Goal: Task Accomplishment & Management: Use online tool/utility

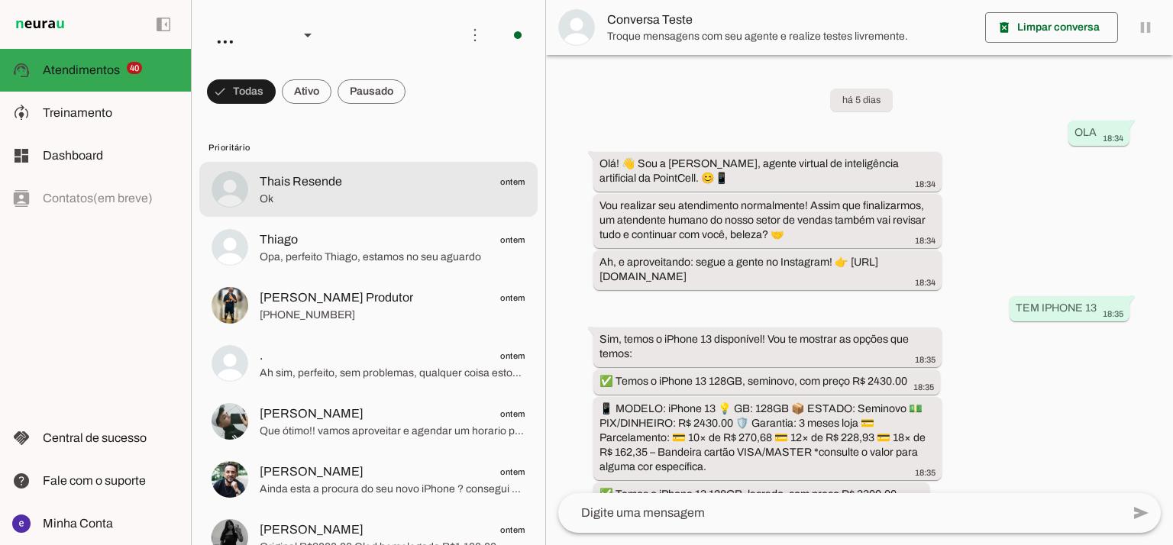
scroll to position [358, 0]
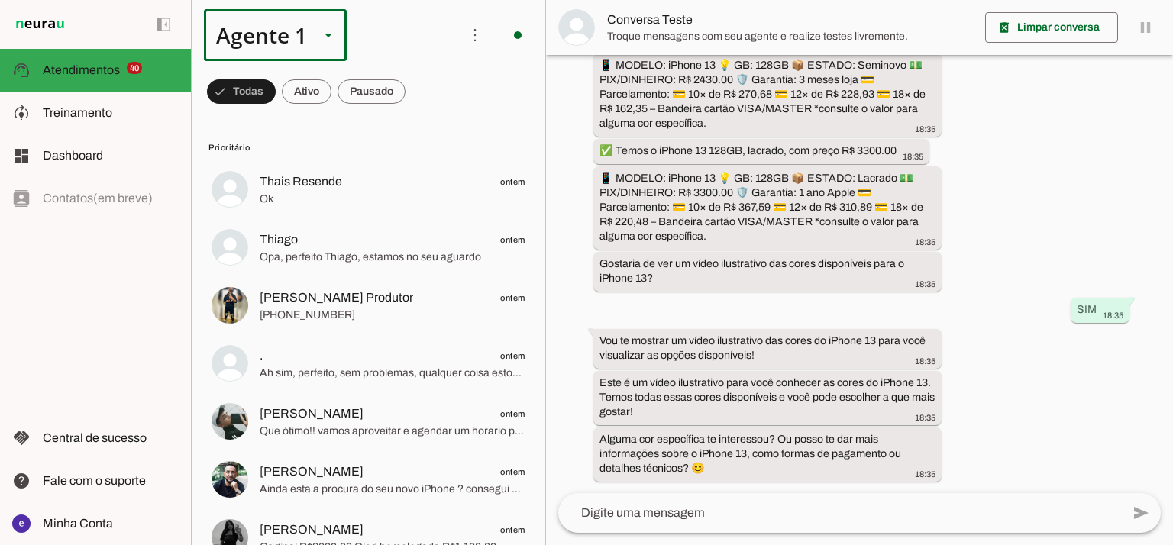
click at [241, 40] on div "Agente 1" at bounding box center [255, 35] width 103 height 52
click at [408, 119] on md-item "Agente 2" at bounding box center [479, 97] width 142 height 43
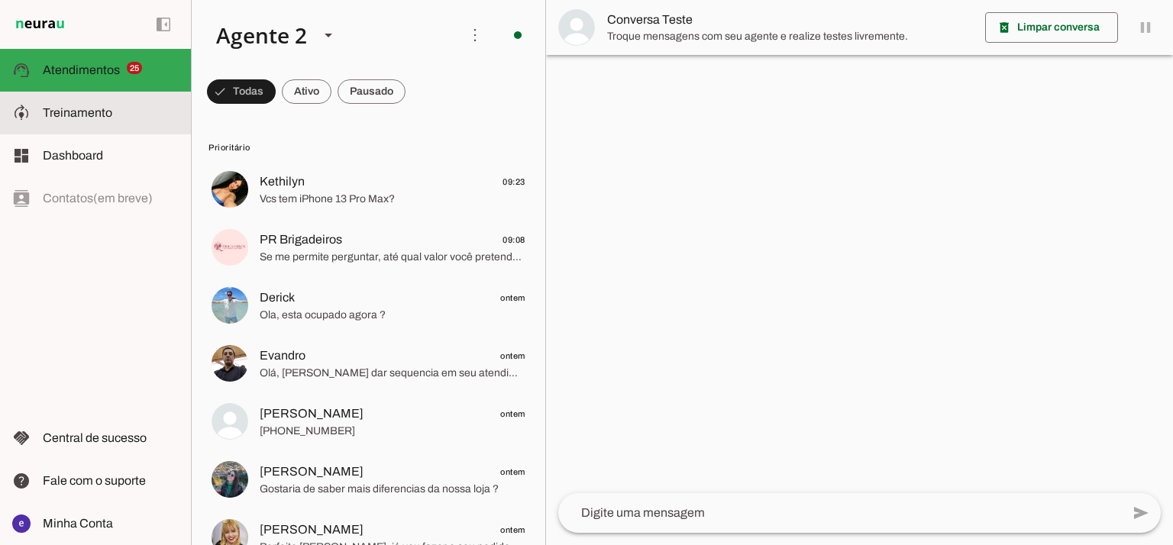
click at [120, 125] on md-item "model_training Treinamento Treinamento" at bounding box center [95, 113] width 191 height 43
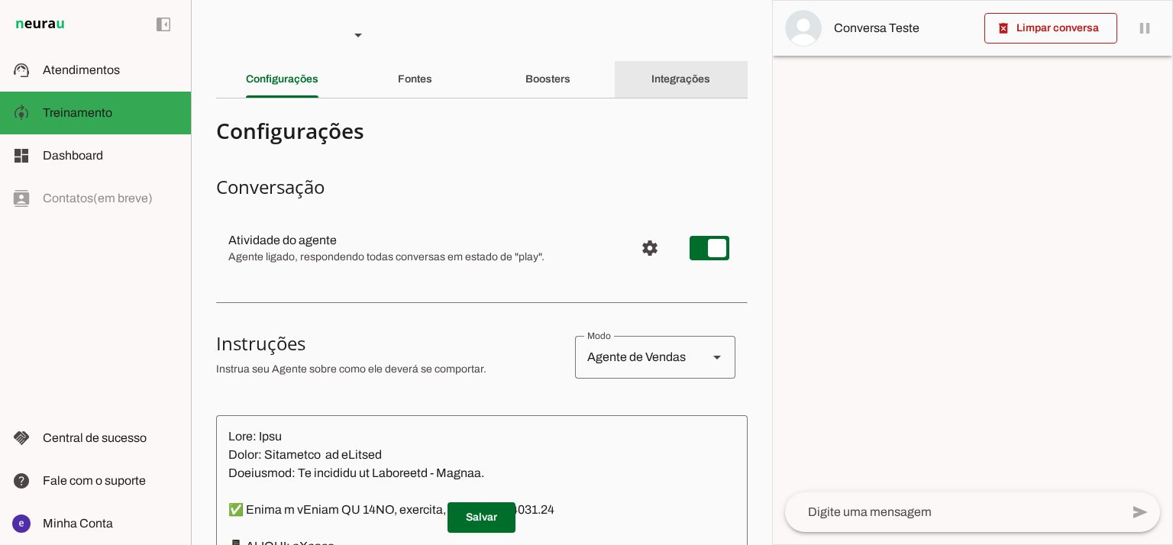
click at [526, 91] on div "Boosters" at bounding box center [548, 79] width 45 height 37
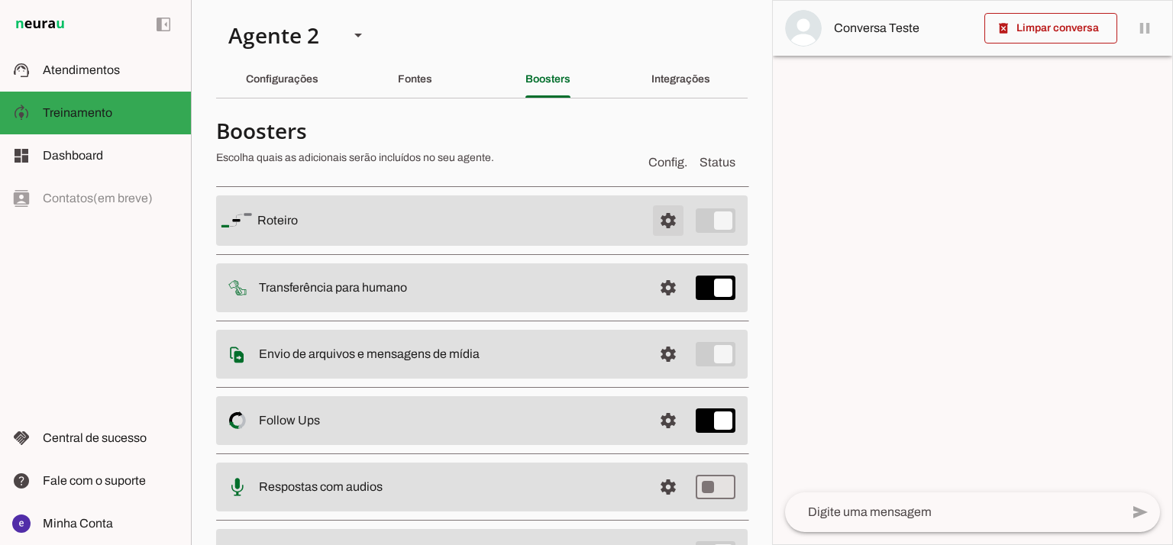
click at [660, 218] on span at bounding box center [668, 220] width 37 height 37
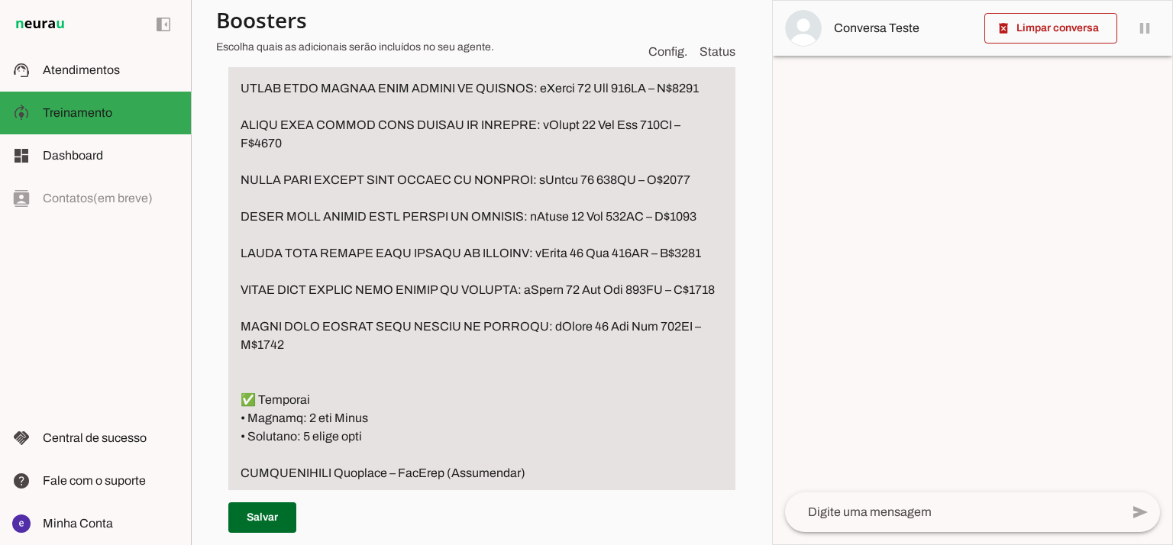
scroll to position [4278, 0]
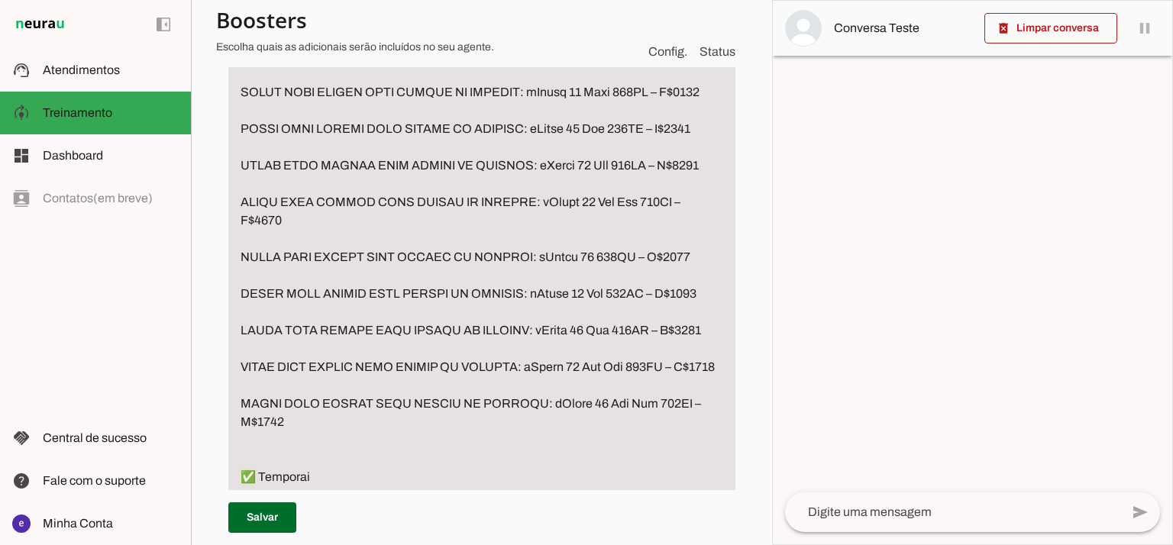
drag, startPoint x: 422, startPoint y: 182, endPoint x: 224, endPoint y: 189, distance: 198.0
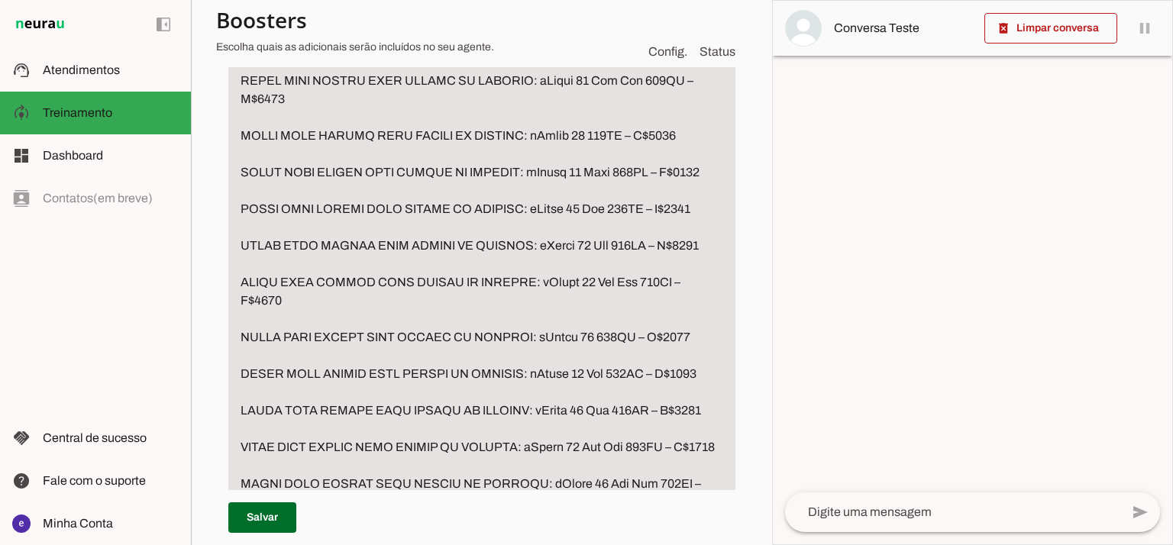
scroll to position [4074, 0]
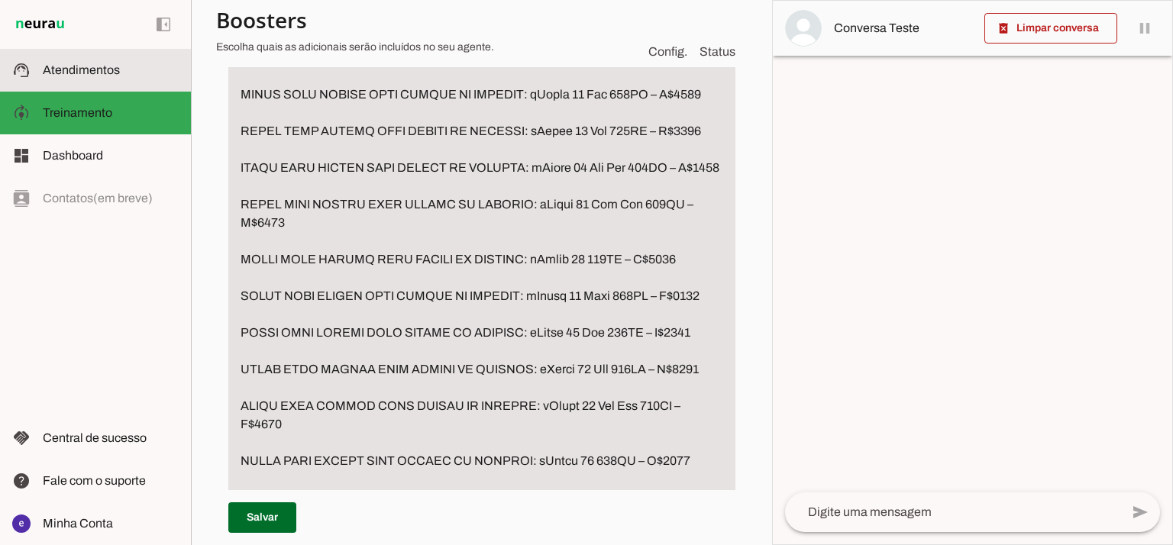
click at [143, 69] on slot at bounding box center [111, 70] width 136 height 18
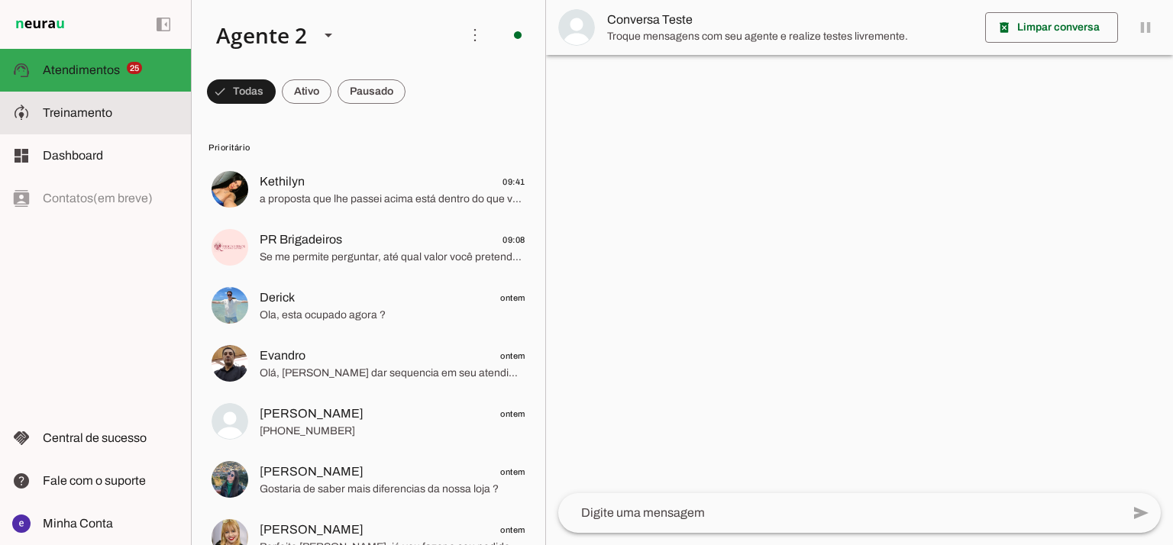
click at [128, 127] on md-item "model_training Treinamento Treinamento" at bounding box center [95, 113] width 191 height 43
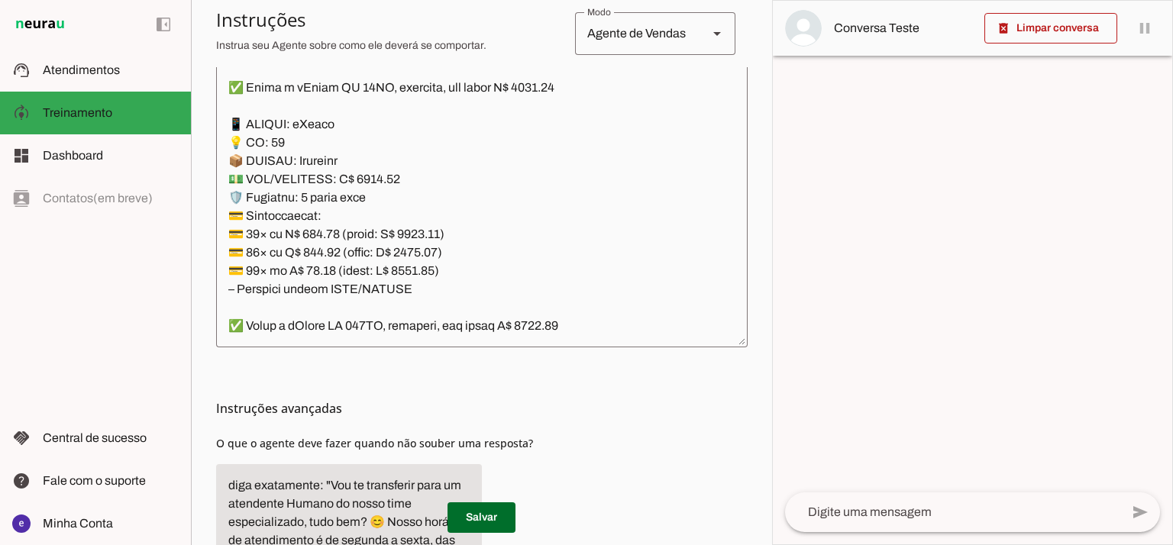
scroll to position [358, 0]
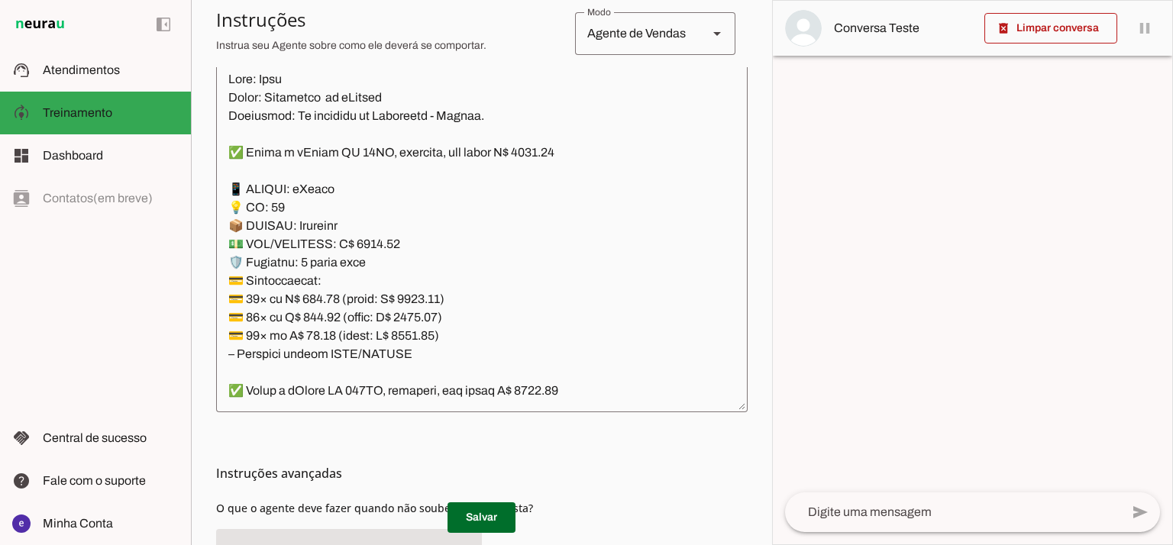
click at [407, 232] on textarea at bounding box center [482, 235] width 532 height 330
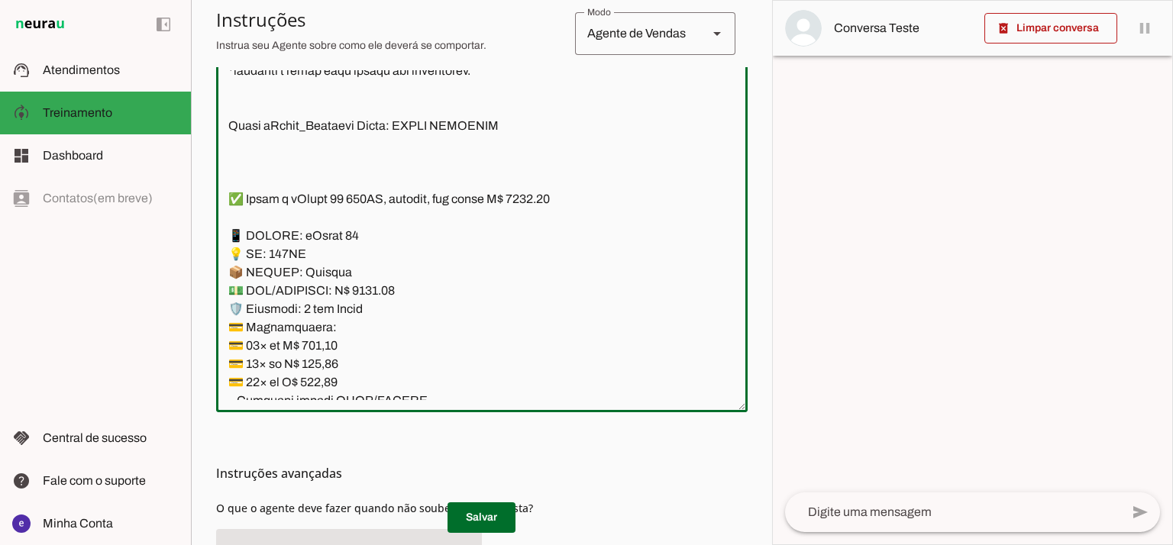
scroll to position [10427, 0]
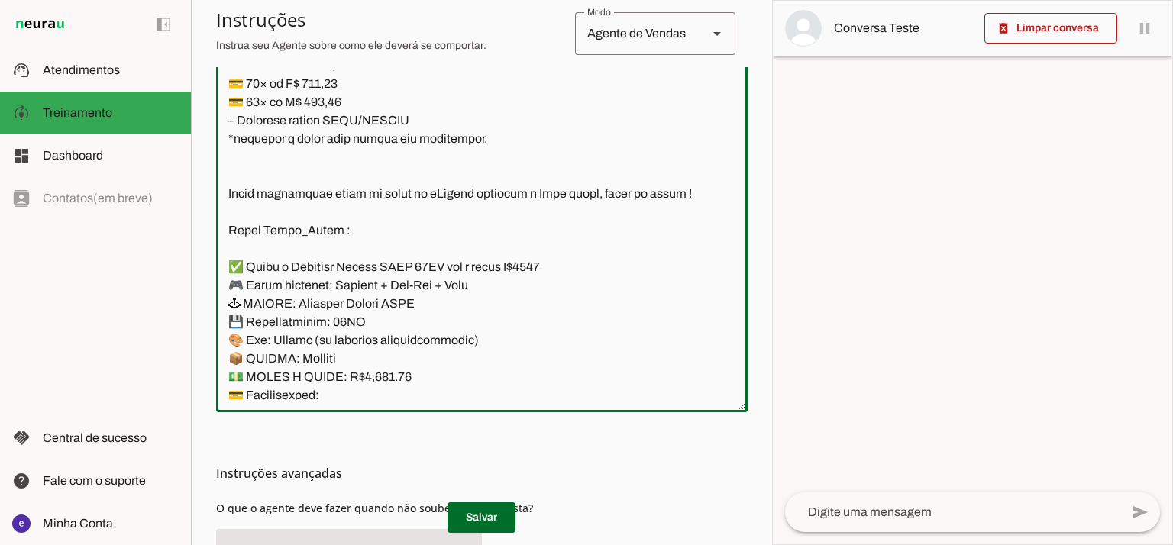
click at [472, 256] on textarea at bounding box center [482, 235] width 532 height 330
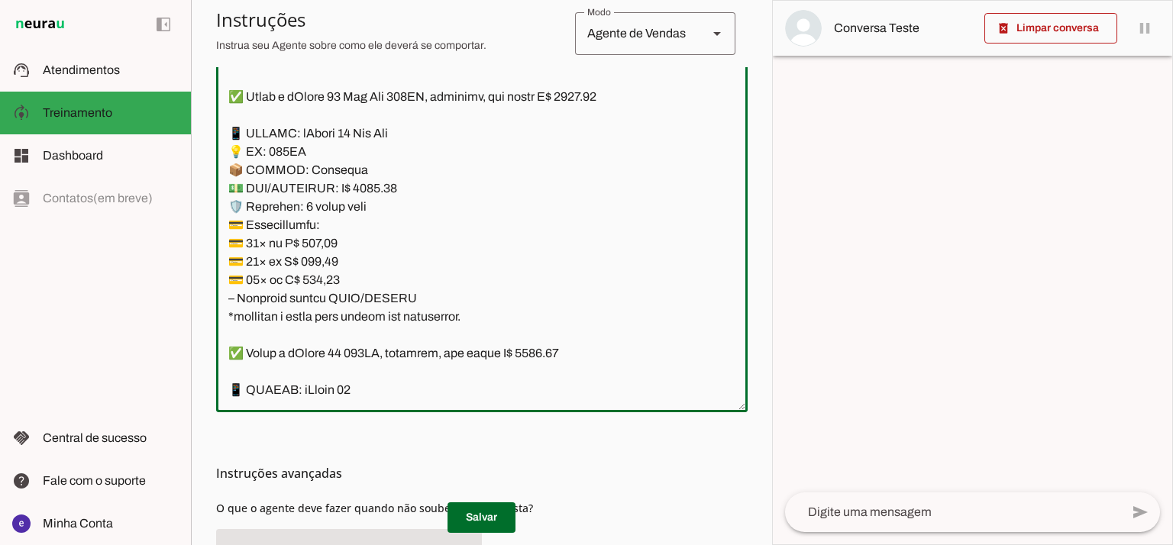
scroll to position [6047, 0]
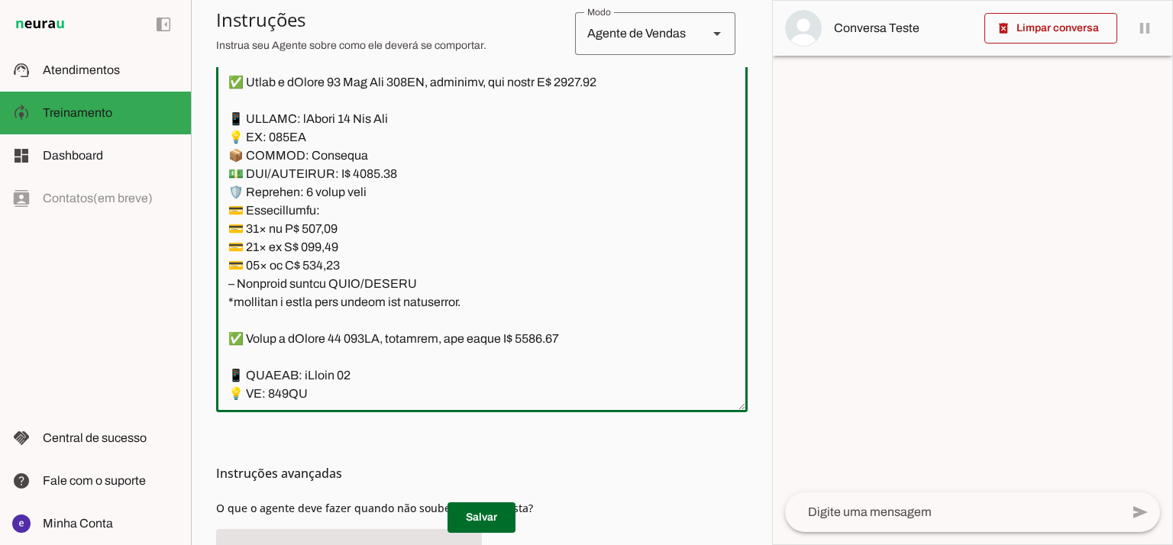
click at [605, 85] on textarea at bounding box center [482, 235] width 532 height 330
click at [376, 174] on textarea at bounding box center [482, 235] width 532 height 330
type textarea "Lore: Ipsu Dolor: Sitametco ad eLitsed Doeiusmod: Te incididu ut Laboreetd - Ma…"
type md-outlined-text-field "Lore: Ipsu Dolor: Sitametco ad eLitsed Doeiusmod: Te incididu ut Laboreetd - Ma…"
click at [317, 227] on textarea at bounding box center [482, 235] width 532 height 330
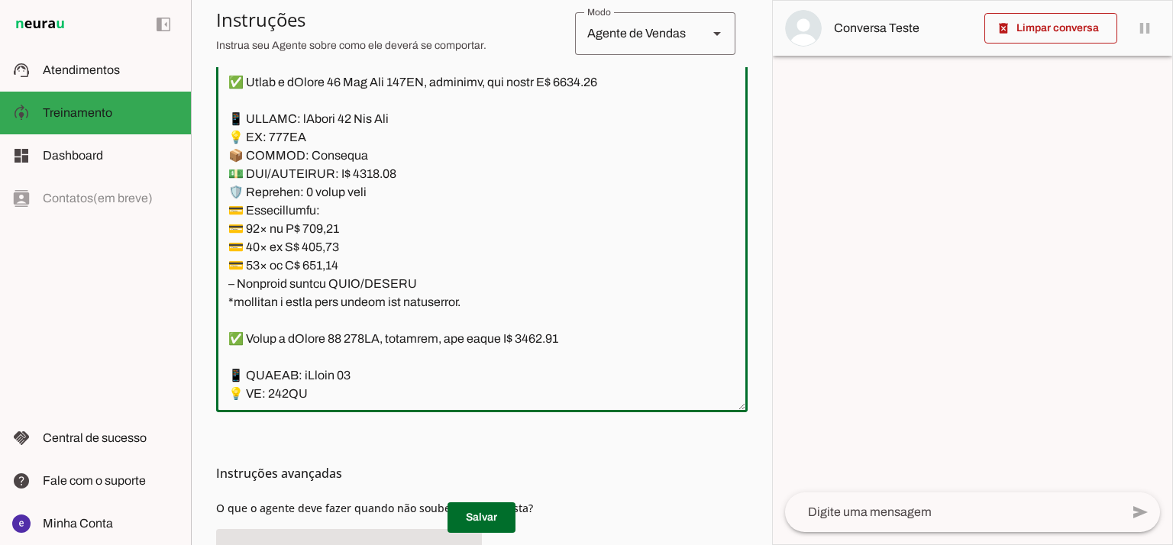
click at [317, 227] on textarea at bounding box center [482, 235] width 532 height 330
paste textarea "62,52"
type textarea "Lore: Ipsu Dolor: Sitametco ad eLitsed Doeiusmod: Te incididu ut Laboreetd - Ma…"
type md-outlined-text-field "Lore: Ipsu Dolor: Sitametco ad eLitsed Doeiusmod: Te incididu ut Laboreetd - Ma…"
click at [310, 245] on textarea at bounding box center [482, 235] width 532 height 330
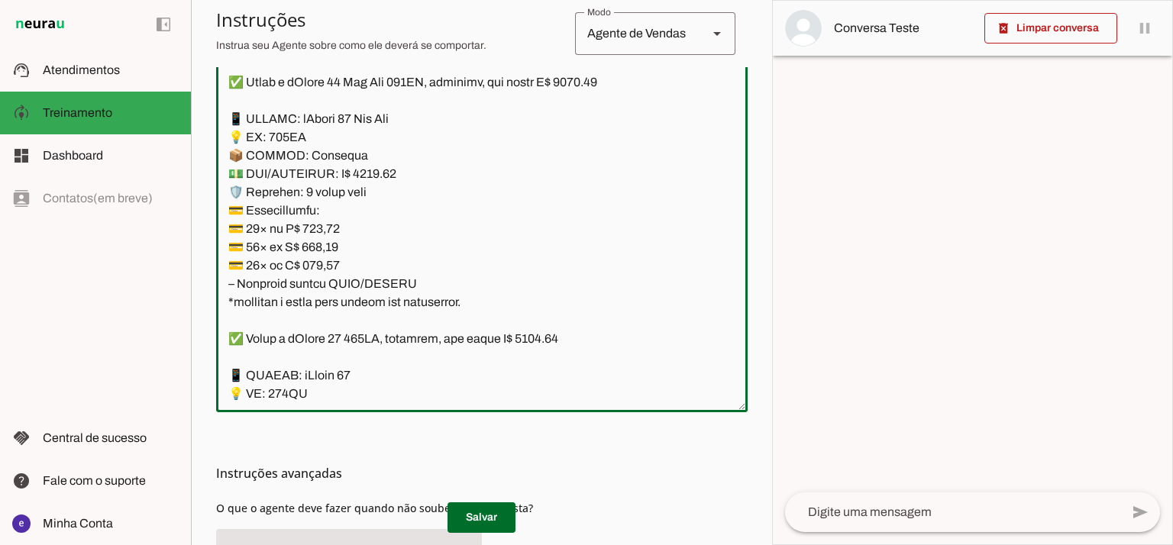
click at [310, 245] on textarea at bounding box center [482, 235] width 532 height 330
paste textarea "75,75"
type textarea "Lore: Ipsu Dolor: Sitametco ad eLitsed Doeiusmod: Te incididu ut Laboreetd - Ma…"
type md-outlined-text-field "Lore: Ipsu Dolor: Sitametco ad eLitsed Doeiusmod: Te incididu ut Laboreetd - Ma…"
click at [333, 262] on textarea at bounding box center [482, 235] width 532 height 330
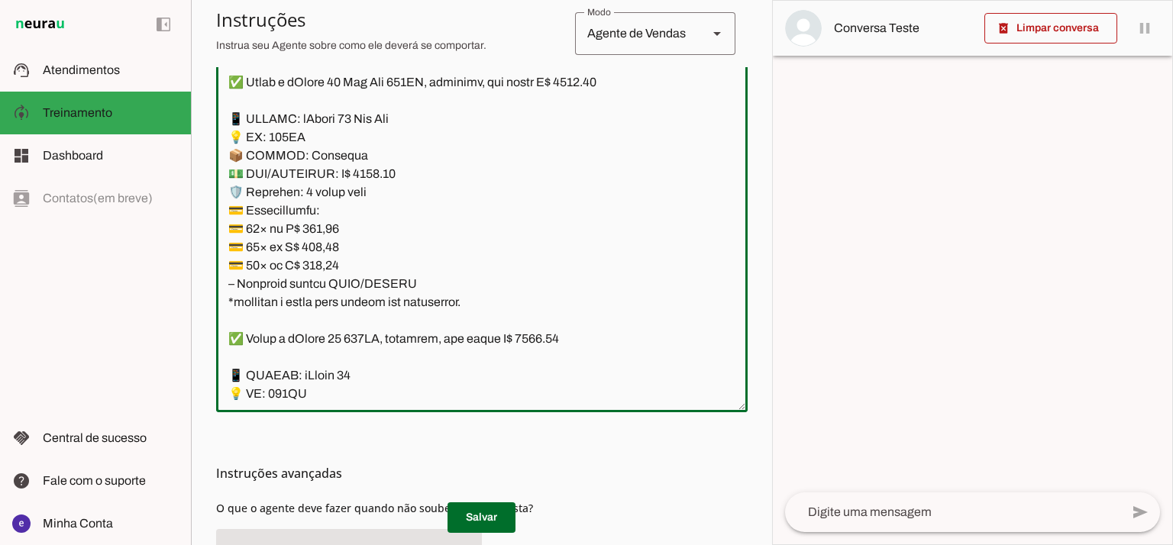
click at [333, 262] on textarea at bounding box center [482, 235] width 532 height 330
paste textarea "37,39"
type textarea "Lore: Ipsu Dolor: Sitametco ad eLitsed Doeiusmod: Te incididu ut Laboreetd - Ma…"
type md-outlined-text-field "Lore: Ipsu Dolor: Sitametco ad eLitsed Doeiusmod: Te incididu ut Laboreetd - Ma…"
click at [473, 501] on span at bounding box center [482, 518] width 68 height 37
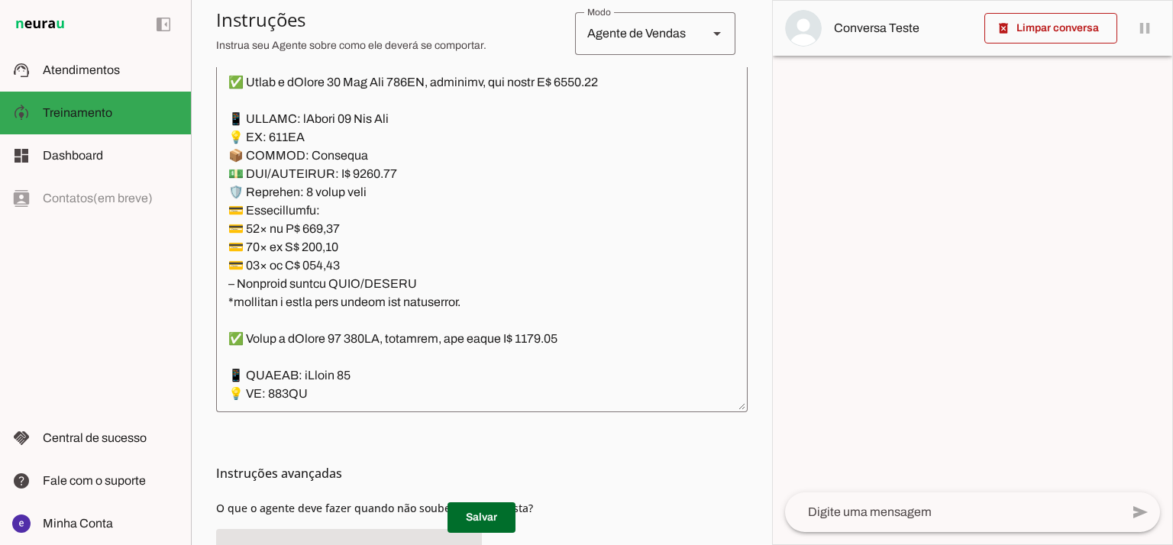
click at [397, 245] on textarea at bounding box center [482, 235] width 532 height 330
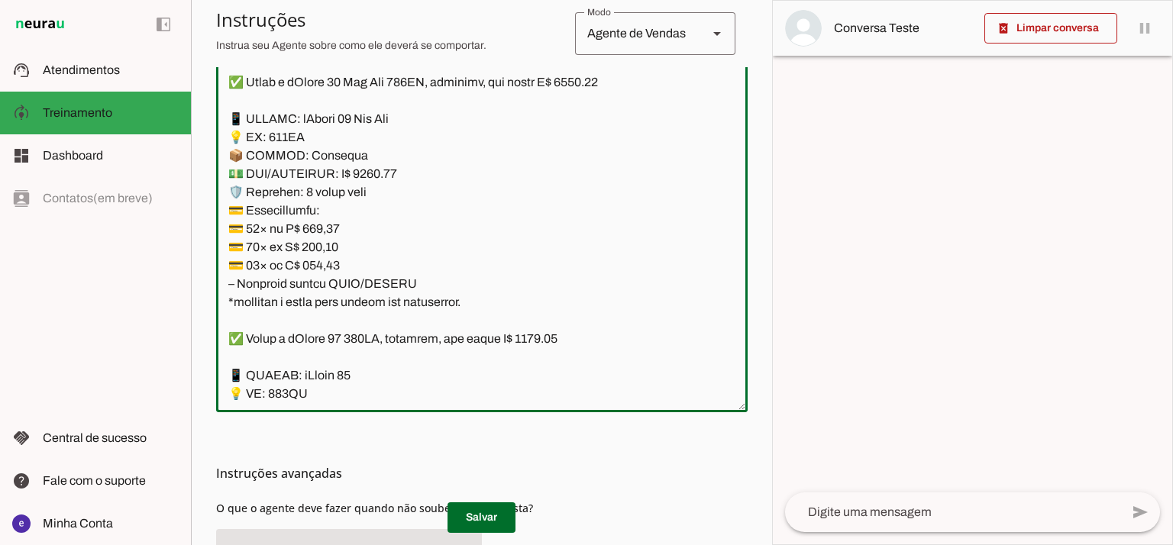
click at [428, 183] on textarea at bounding box center [482, 235] width 532 height 330
click at [413, 193] on textarea at bounding box center [482, 235] width 532 height 330
drag, startPoint x: 489, startPoint y: 307, endPoint x: 207, endPoint y: 115, distance: 340.9
click at [207, 115] on section "Agente 1 Agente 2 Criar Agente Você atingiu o limite de IAs Neurau permitidas. …" at bounding box center [481, 272] width 581 height 545
click at [486, 515] on span at bounding box center [482, 518] width 68 height 37
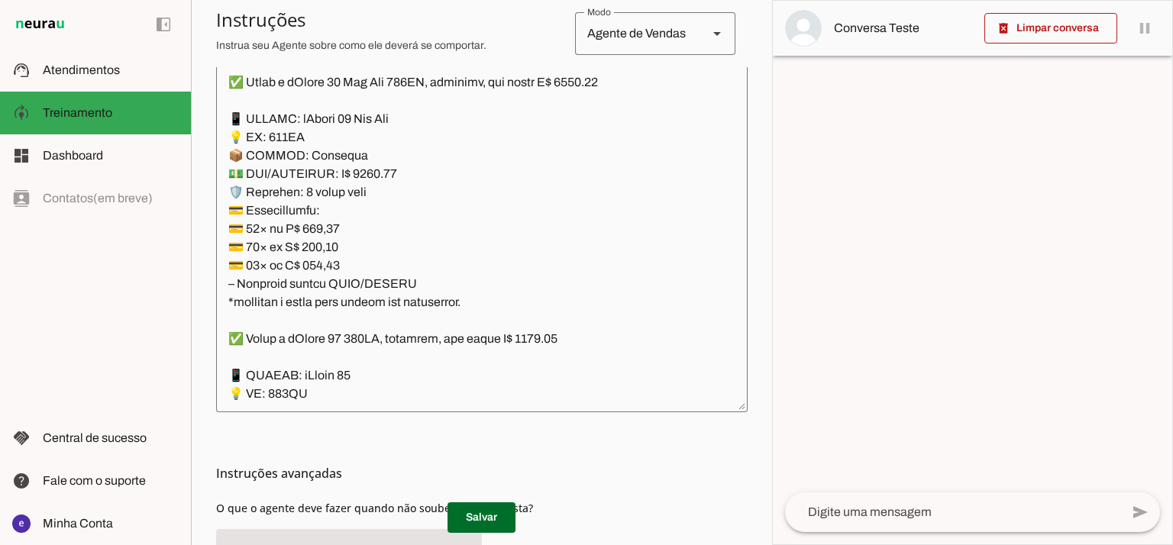
drag, startPoint x: 759, startPoint y: 253, endPoint x: 753, endPoint y: 208, distance: 45.5
click at [752, 208] on section "Agente 1 Agente 2 Criar Agente Você atingiu o limite de IAs Neurau permitidas. …" at bounding box center [481, 272] width 581 height 545
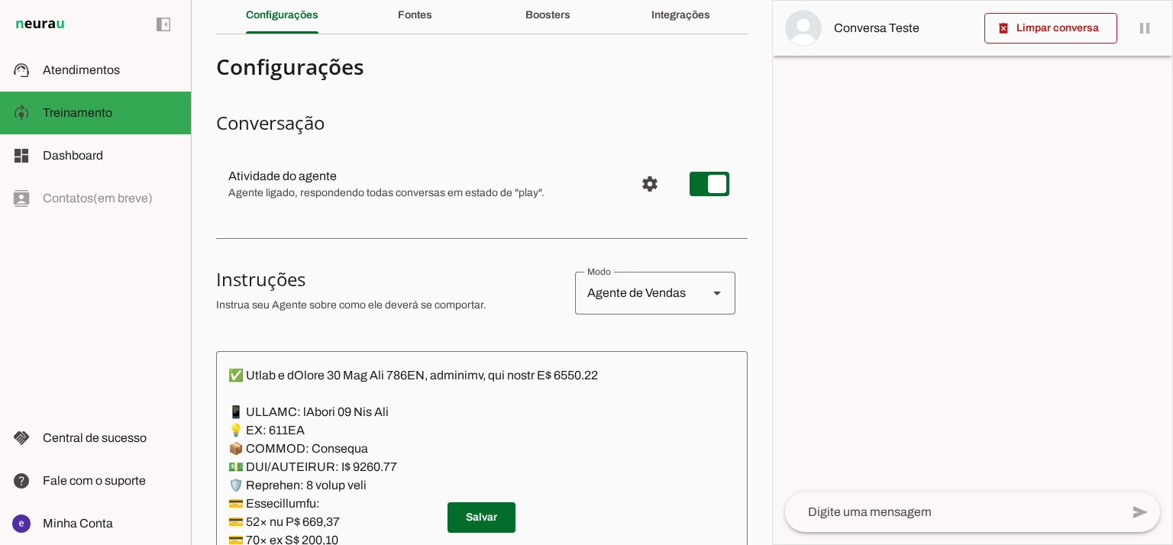
scroll to position [0, 0]
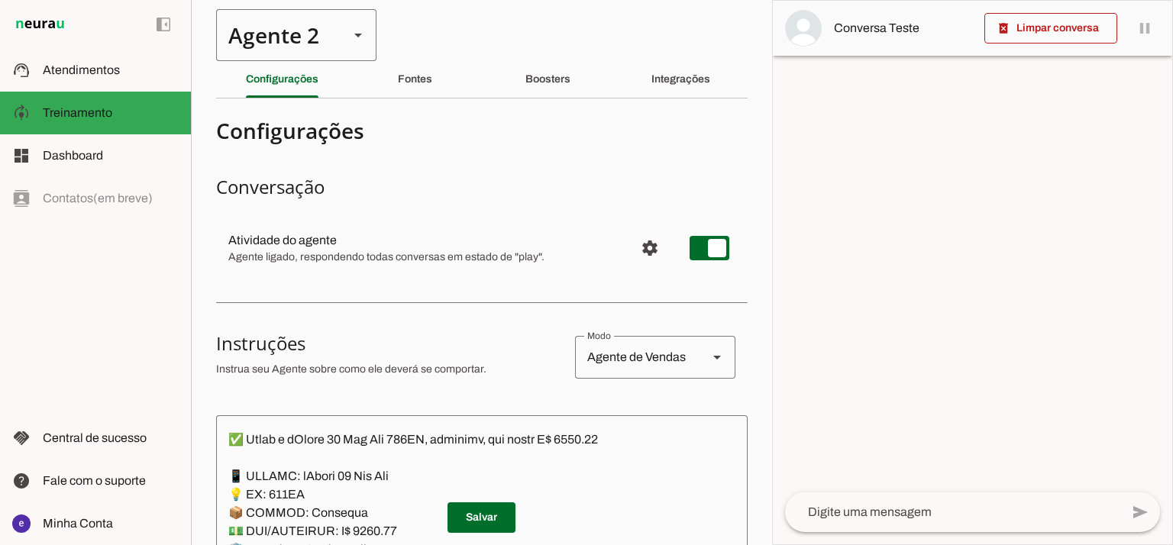
click at [291, 39] on div "Agente 2" at bounding box center [276, 35] width 121 height 52
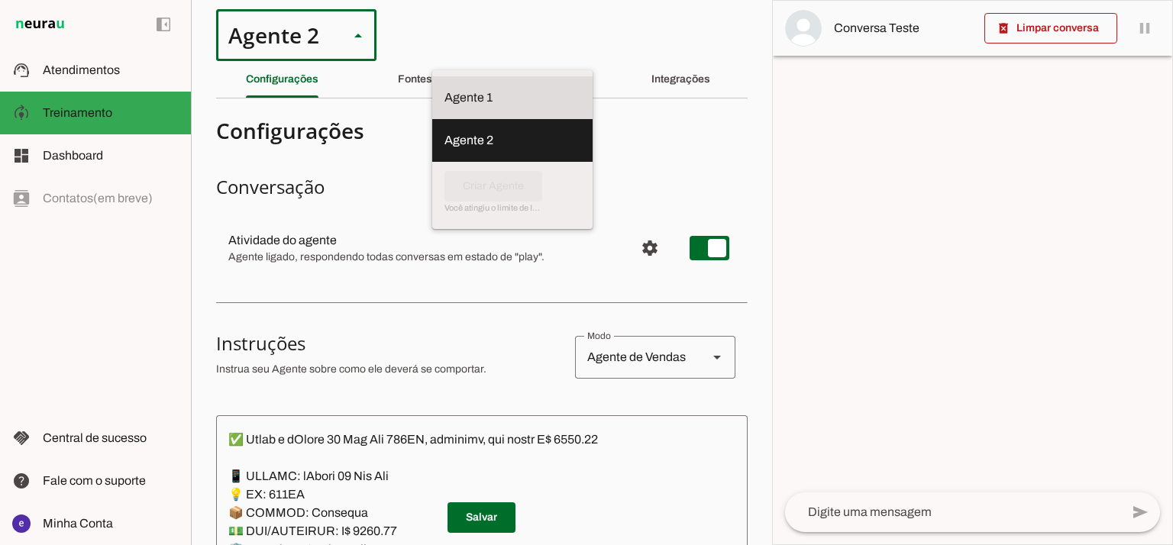
click at [432, 76] on md-item "Agente 1" at bounding box center [512, 97] width 160 height 43
type md-outlined-select "12aOQQ7FsmepHgvjII9C"
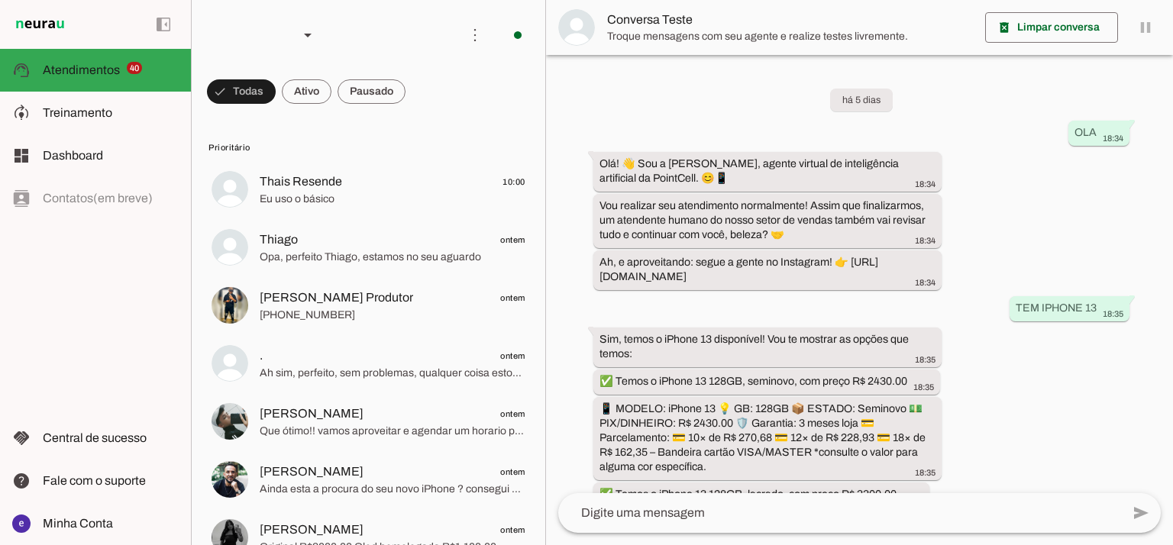
scroll to position [358, 0]
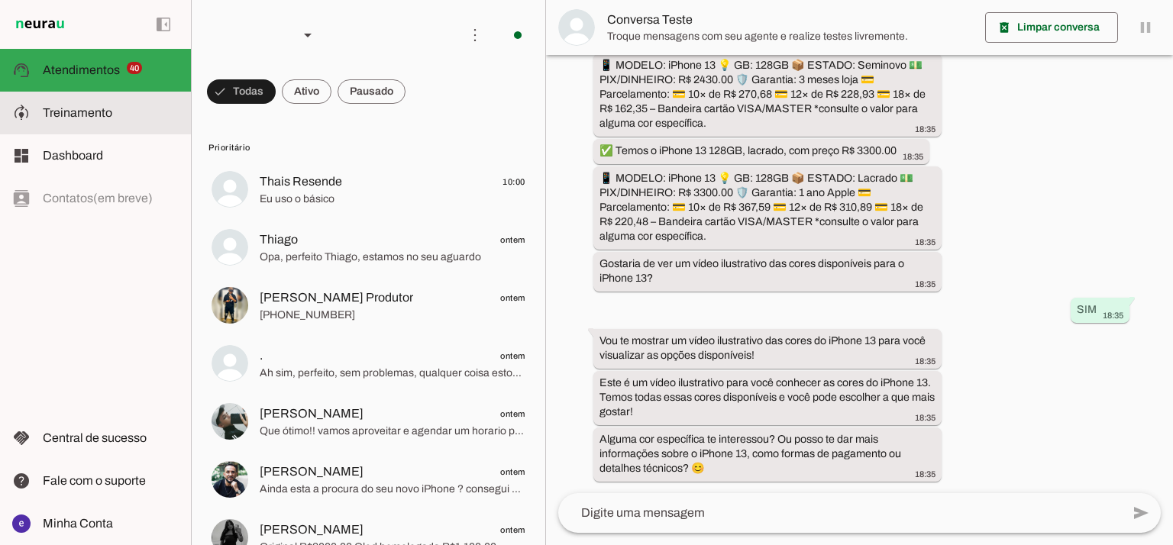
click at [73, 125] on md-item "model_training Treinamento Treinamento" at bounding box center [95, 113] width 191 height 43
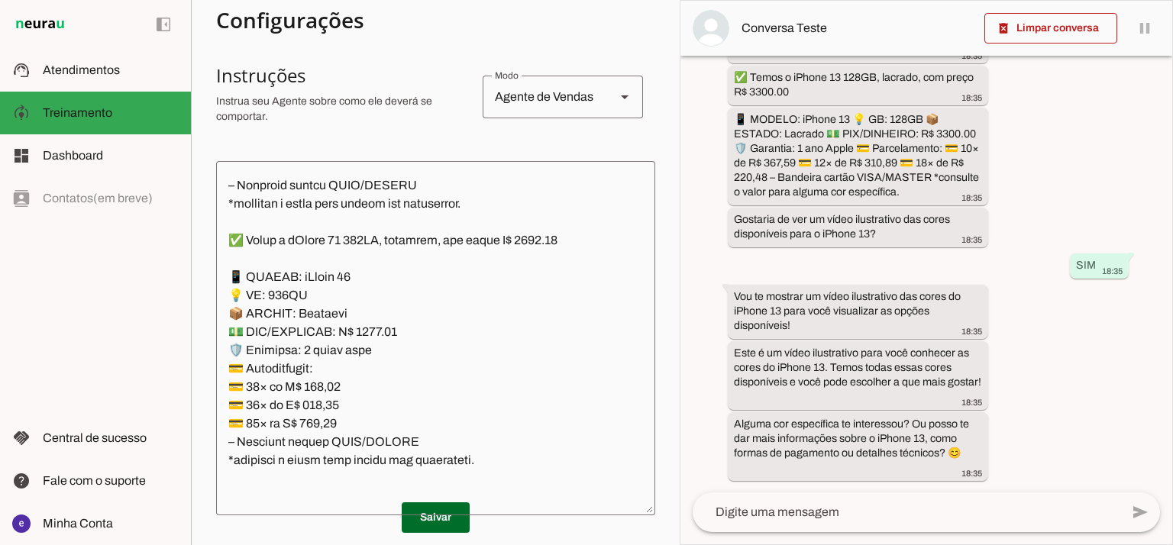
scroll to position [298, 0]
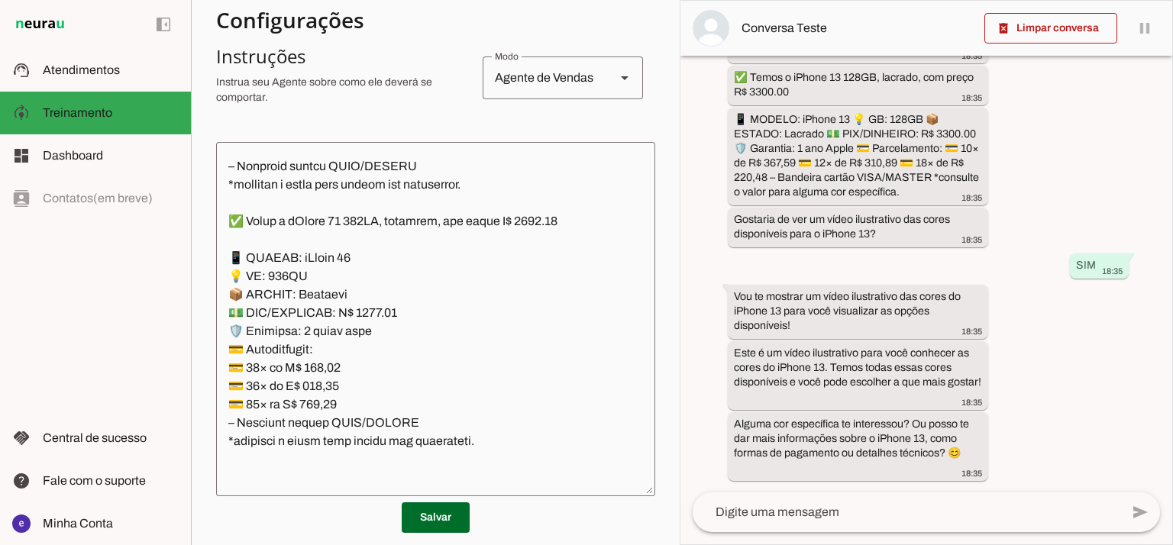
click at [444, 253] on textarea at bounding box center [435, 319] width 439 height 330
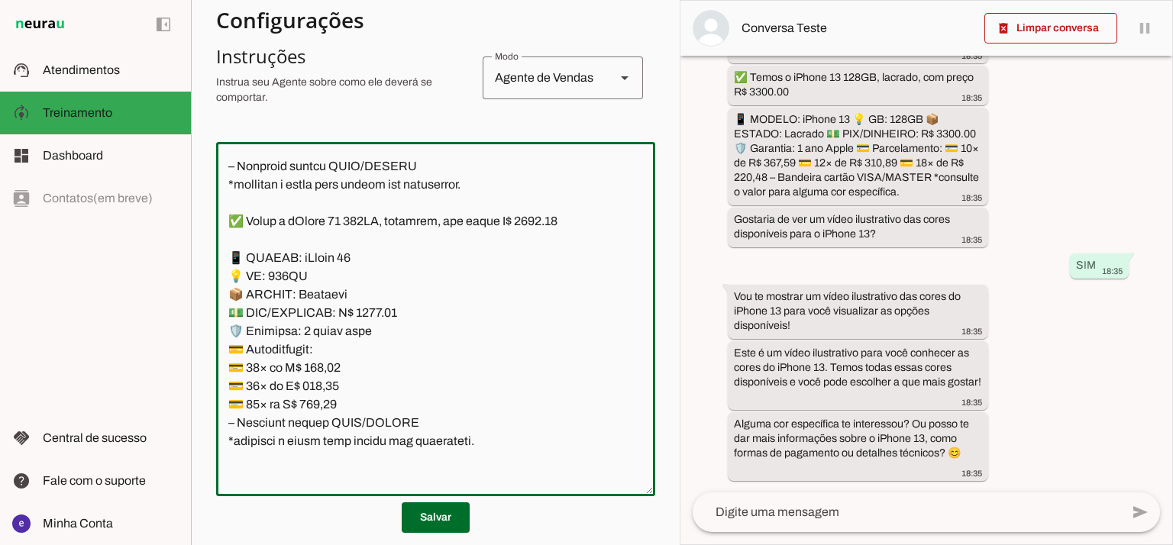
scroll to position [6055, 0]
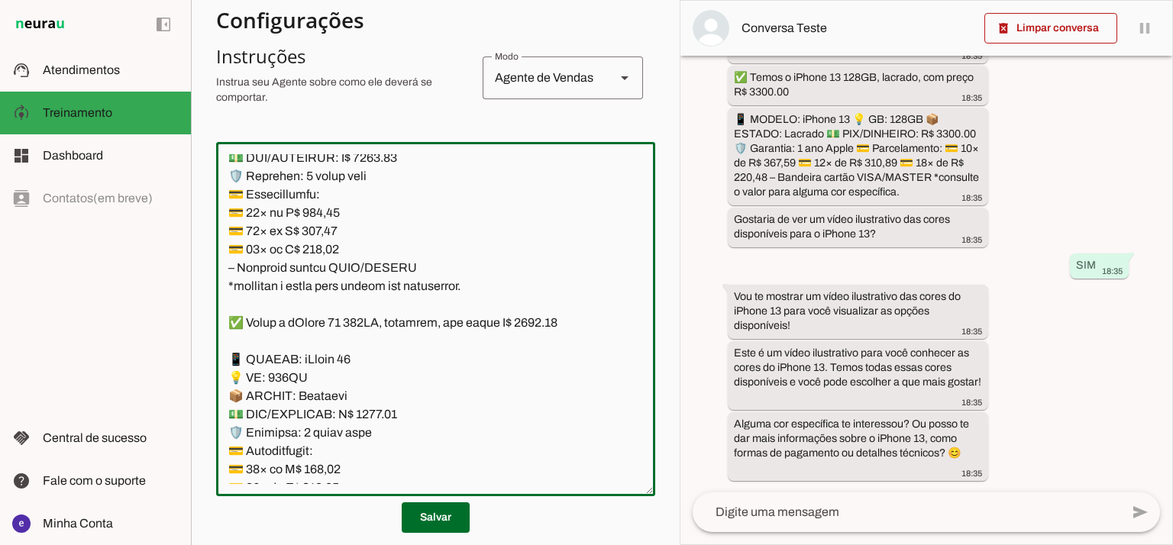
click at [379, 273] on textarea at bounding box center [435, 319] width 439 height 330
click at [374, 271] on textarea at bounding box center [435, 319] width 439 height 330
click at [252, 176] on textarea at bounding box center [435, 319] width 439 height 330
click at [250, 173] on textarea at bounding box center [435, 319] width 439 height 330
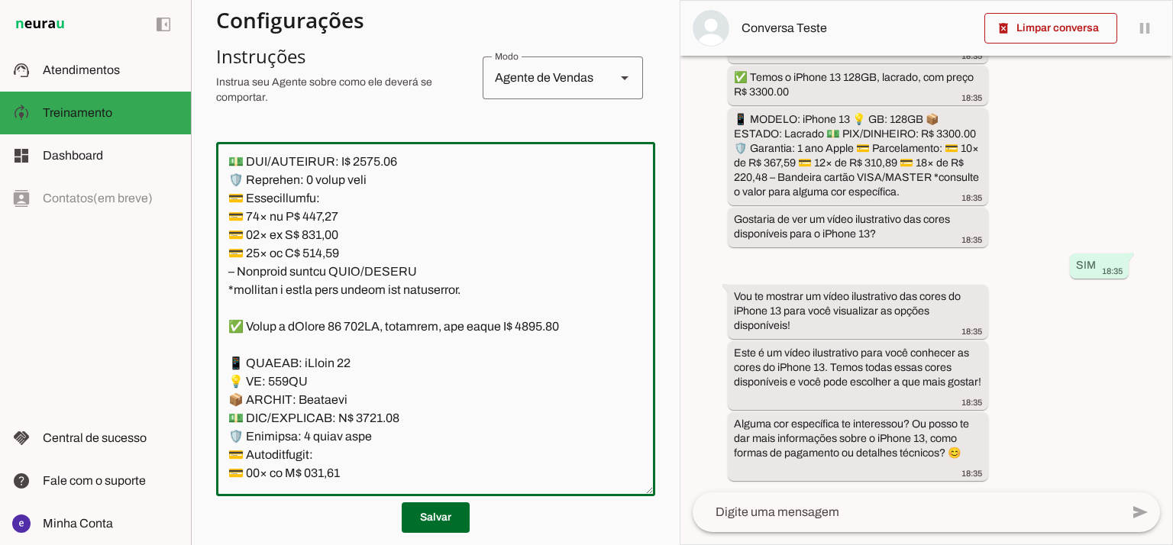
type textarea "Lore: Ipsu Dolor: Sitametco ad ElitsEddo Eiusmodte: In utlabore et Doloremag - …"
type md-outlined-text-field "Lore: Ipsu Dolor: Sitametco ad ElitsEddo Eiusmodte: In utlabore et Doloremag - …"
click at [316, 326] on textarea at bounding box center [435, 319] width 439 height 330
paste textarea "56,95"
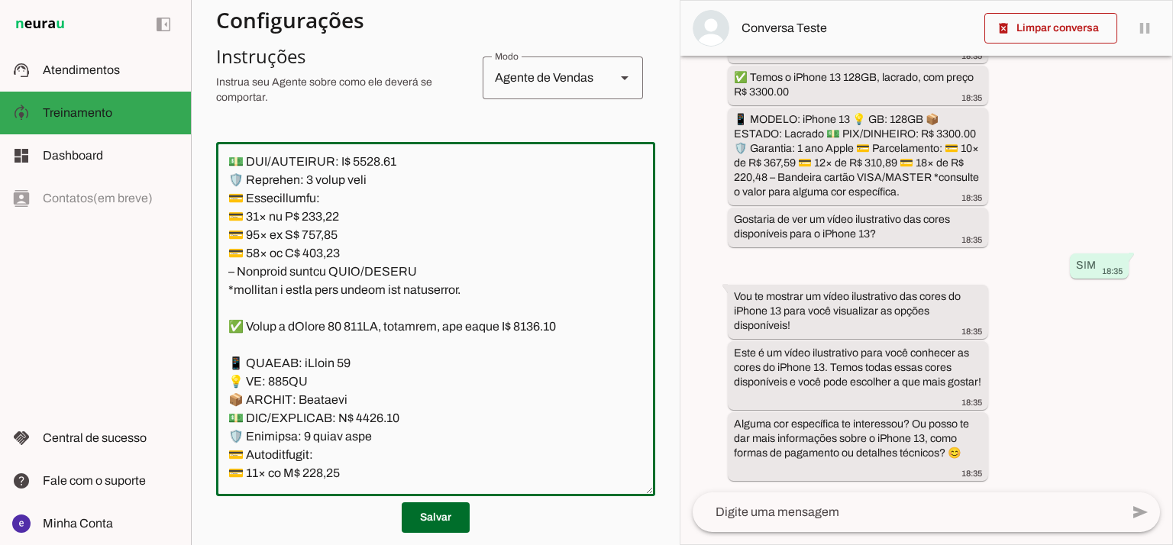
type textarea "Lore: Ipsu Dolor: Sitametco ad ElitsEddo Eiusmodte: In utlabore et Doloremag - …"
type md-outlined-text-field "Lore: Ipsu Dolor: Sitametco ad ElitsEddo Eiusmodte: In utlabore et Doloremag - …"
click at [310, 344] on textarea at bounding box center [435, 319] width 439 height 330
paste textarea "71,04"
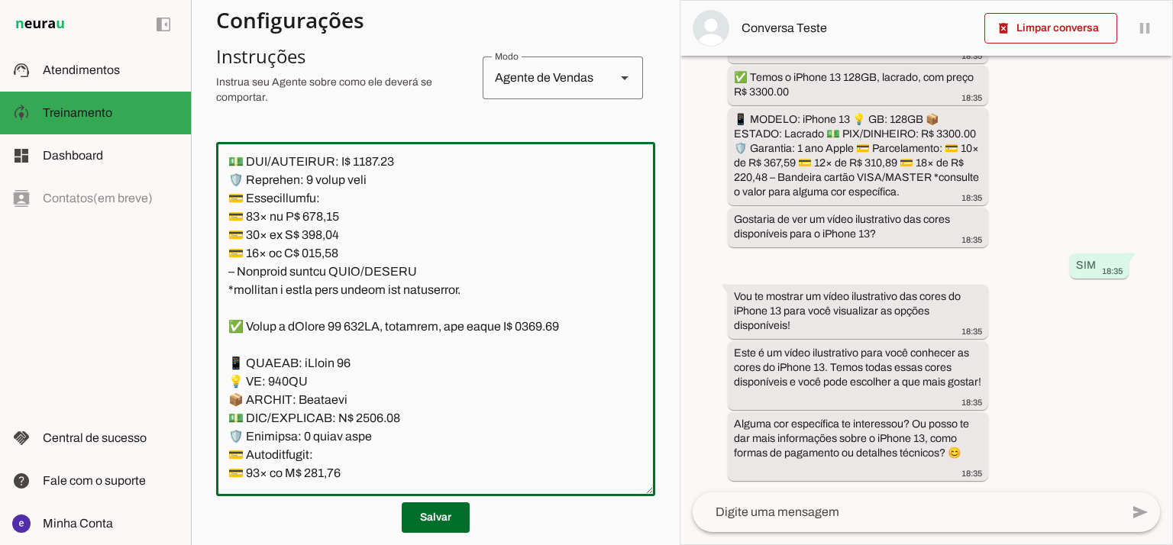
type textarea "Lore: Ipsu Dolor: Sitametco ad ElitsEddo Eiusmodte: In utlabore et Doloremag - …"
type md-outlined-text-field "Lore: Ipsu Dolor: Sitametco ad ElitsEddo Eiusmodte: In utlabore et Doloremag - …"
click at [324, 358] on textarea at bounding box center [435, 319] width 439 height 330
paste textarea "34,06"
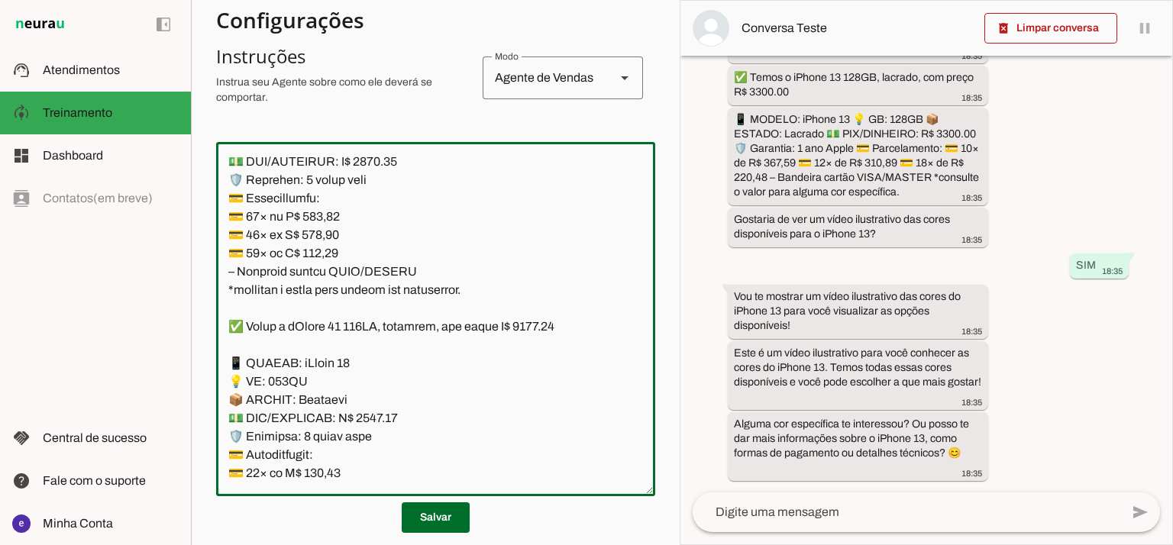
type textarea "Lore: Ipsu Dolor: Sitametco ad ElitsEddo Eiusmodte: In utlabore et Doloremag - …"
type md-outlined-text-field "Lore: Ipsu Dolor: Sitametco ad ElitsEddo Eiusmodte: In utlabore et Doloremag - …"
click at [458, 272] on textarea at bounding box center [435, 319] width 439 height 330
click at [365, 380] on textarea at bounding box center [435, 319] width 439 height 330
drag, startPoint x: 480, startPoint y: 402, endPoint x: 237, endPoint y: 212, distance: 308.5
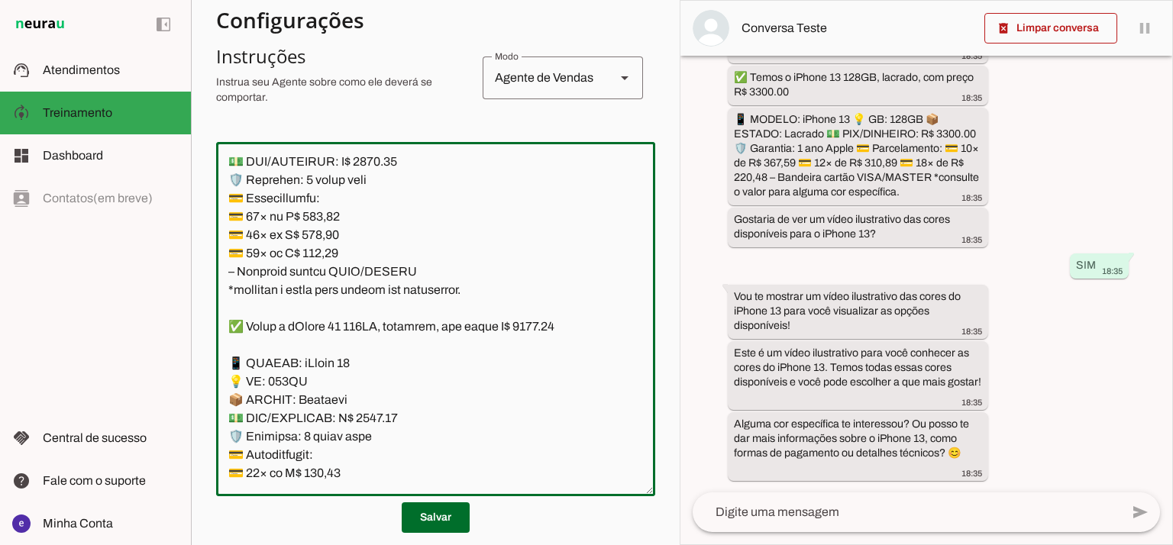
click at [237, 212] on textarea at bounding box center [435, 319] width 439 height 330
click at [258, 225] on textarea at bounding box center [435, 319] width 439 height 330
click at [387, 309] on textarea at bounding box center [435, 319] width 439 height 330
drag, startPoint x: 391, startPoint y: 341, endPoint x: 220, endPoint y: 218, distance: 210.7
click at [220, 218] on textarea at bounding box center [435, 319] width 439 height 330
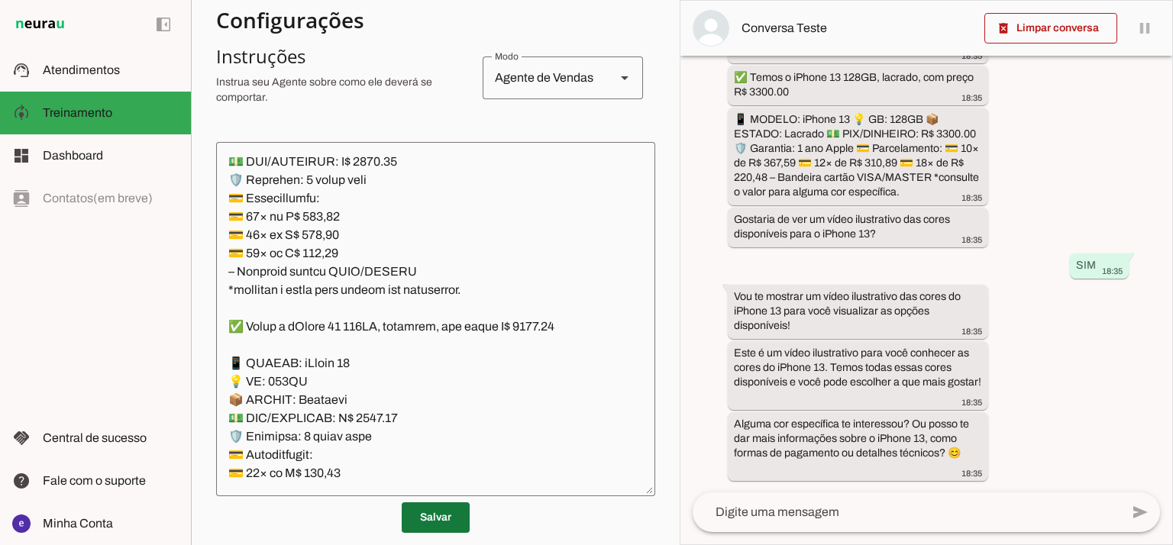
click at [442, 519] on span at bounding box center [436, 518] width 68 height 37
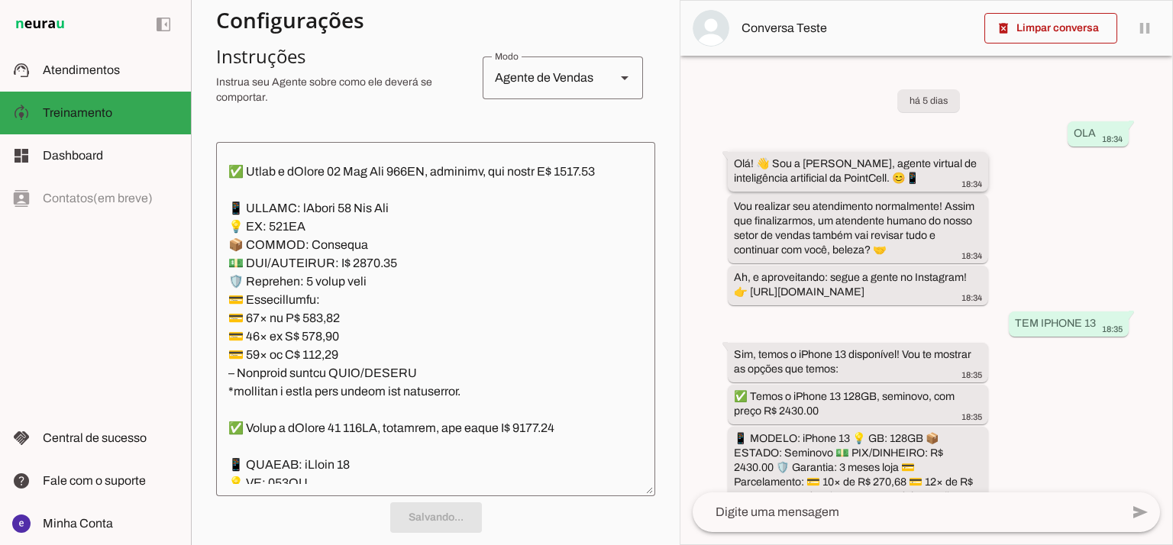
drag, startPoint x: 765, startPoint y: 193, endPoint x: 763, endPoint y: 164, distance: 29.1
click at [763, 164] on div "há 5 dias OLA 18:34 Olá! 👋 Sou a [PERSON_NAME], agente virtual de inteligência …" at bounding box center [927, 274] width 492 height 437
click at [684, 178] on div "há 5 dias OLA 18:34 Olá! 👋 Sou a [PERSON_NAME], agente virtual de inteligência …" at bounding box center [927, 274] width 492 height 437
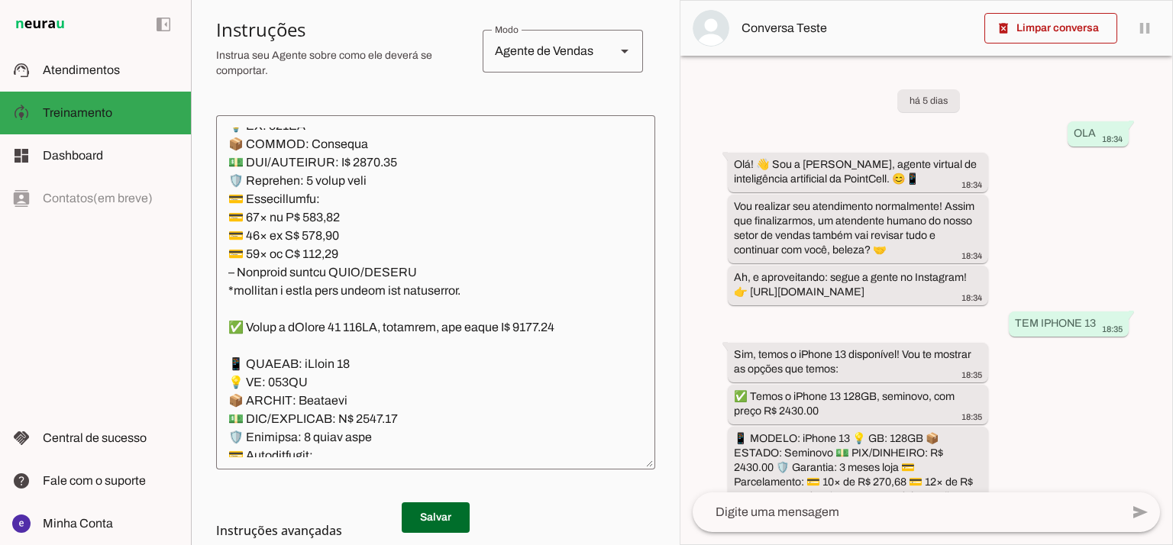
scroll to position [6052, 0]
